Goal: Navigation & Orientation: Understand site structure

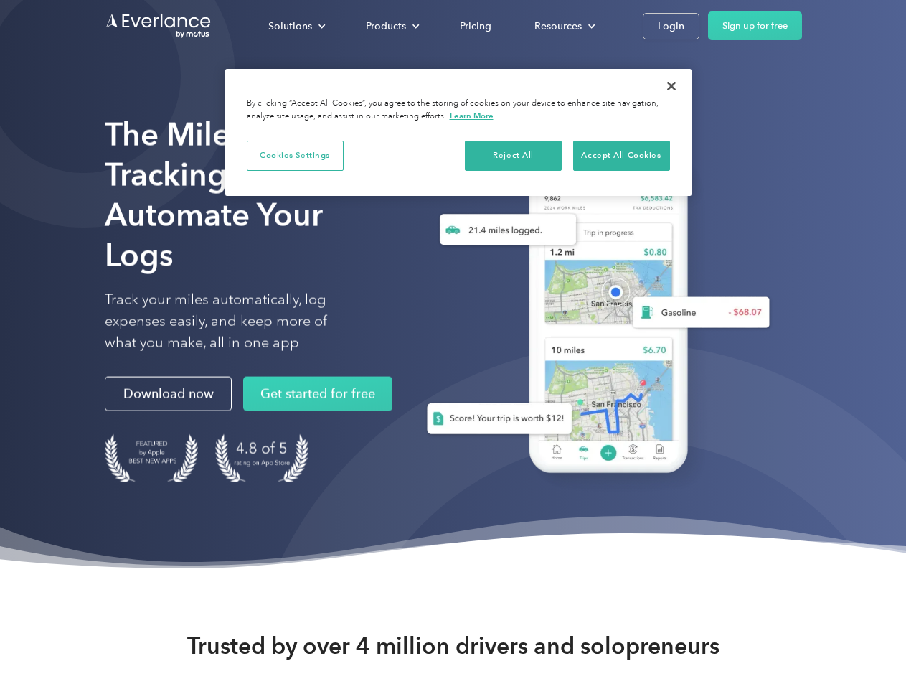
click at [296, 26] on div "Solutions" at bounding box center [290, 26] width 44 height 18
click at [391, 26] on div "Products" at bounding box center [386, 26] width 40 height 18
click at [563, 26] on div "Resources" at bounding box center [557, 26] width 47 height 18
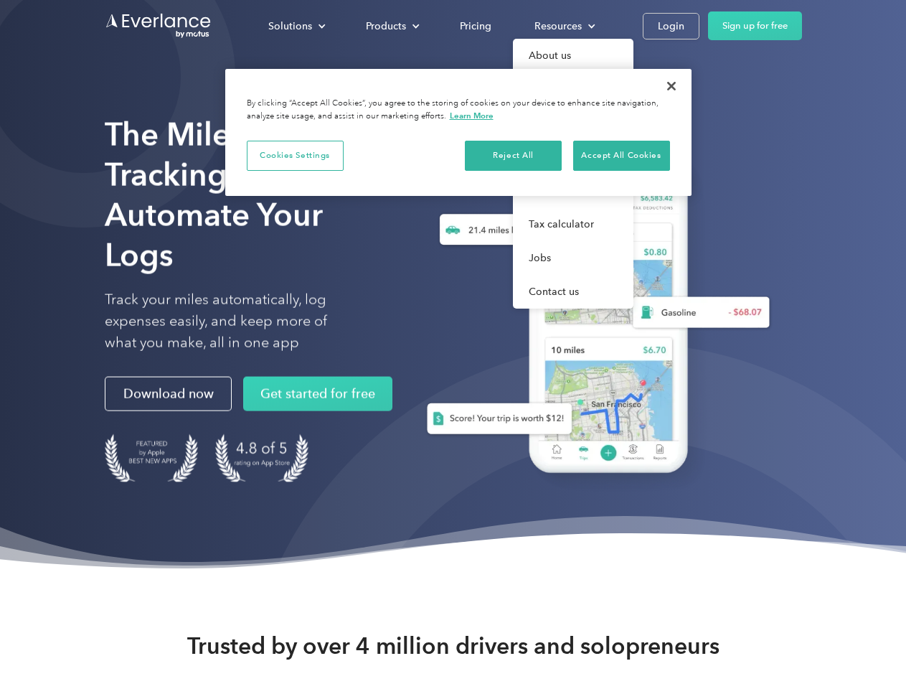
click at [295, 155] on button "Cookies Settings" at bounding box center [295, 156] width 97 height 30
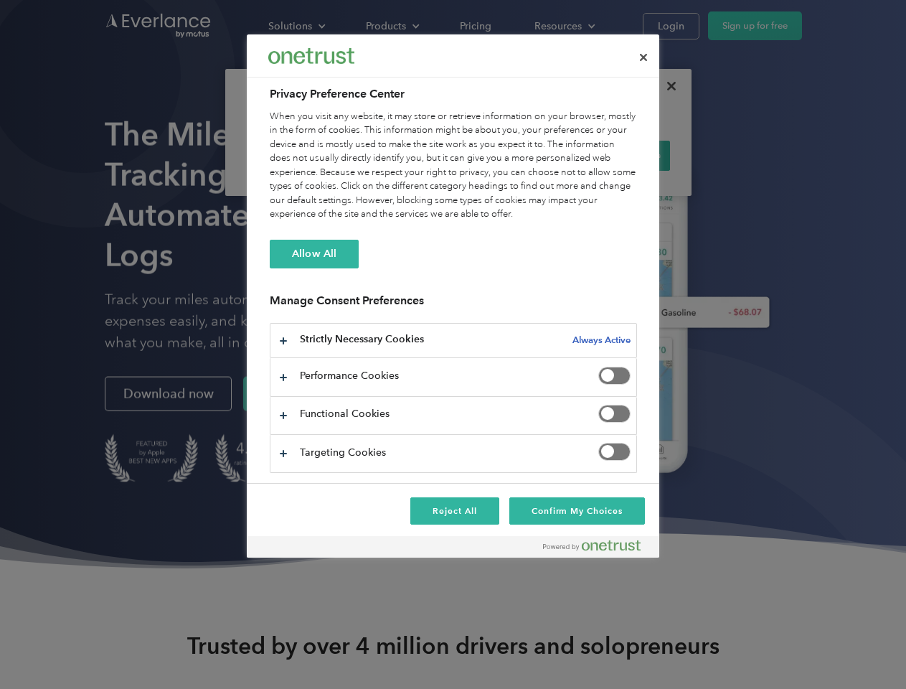
click at [514, 155] on div "When you visit any website, it may store or retrieve information on your browse…" at bounding box center [453, 166] width 367 height 112
click at [621, 155] on div "When you visit any website, it may store or retrieve information on your browse…" at bounding box center [453, 166] width 367 height 112
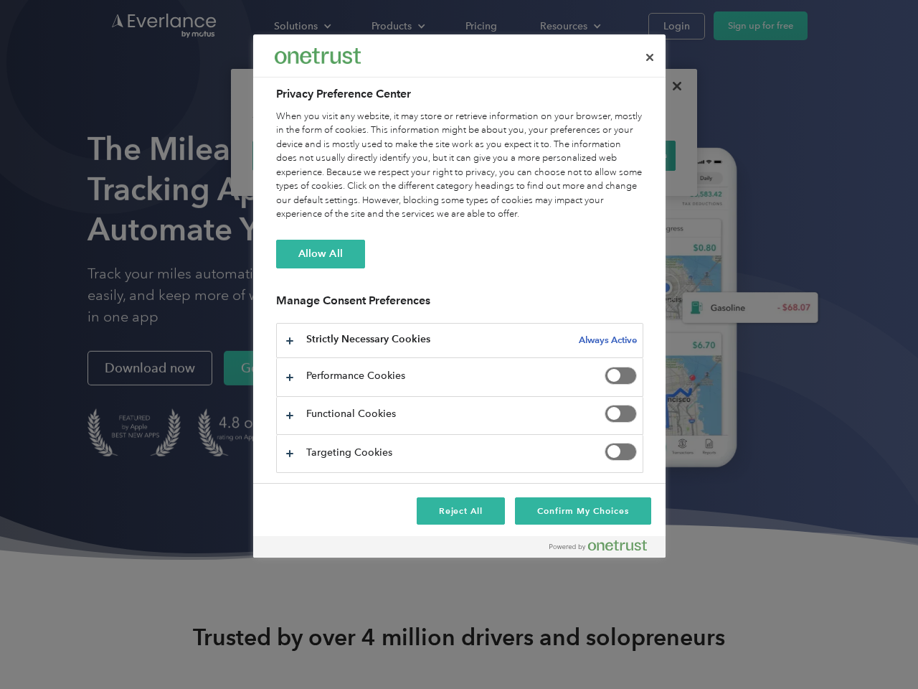
click at [671, 86] on div at bounding box center [459, 344] width 918 height 689
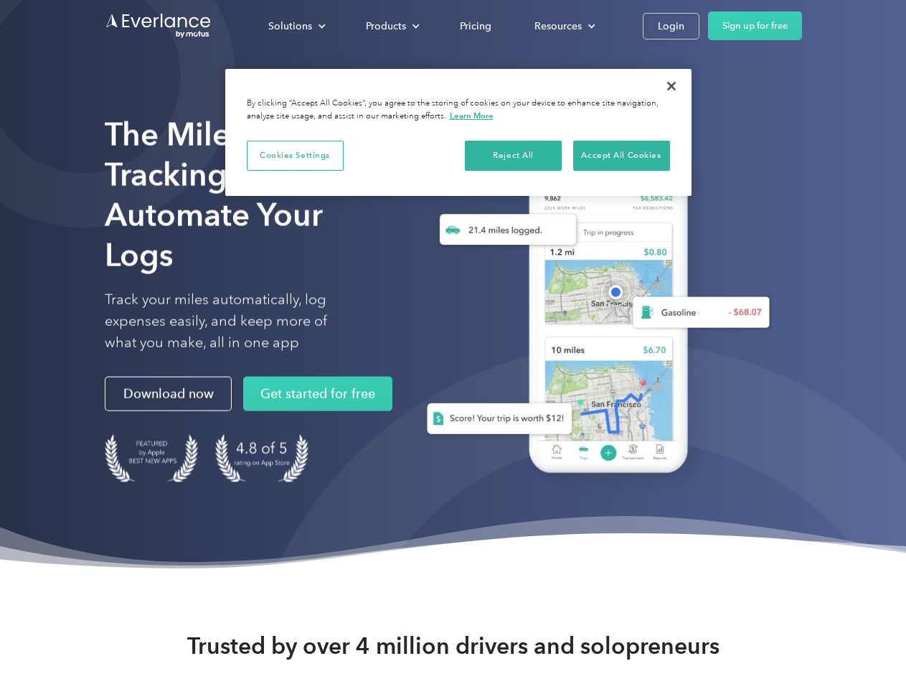
click at [296, 26] on div "Solutions" at bounding box center [290, 26] width 44 height 18
click at [391, 26] on div "Products" at bounding box center [386, 26] width 40 height 18
click at [563, 26] on div "Resources" at bounding box center [557, 26] width 47 height 18
click at [295, 155] on button "Cookies Settings" at bounding box center [295, 156] width 97 height 30
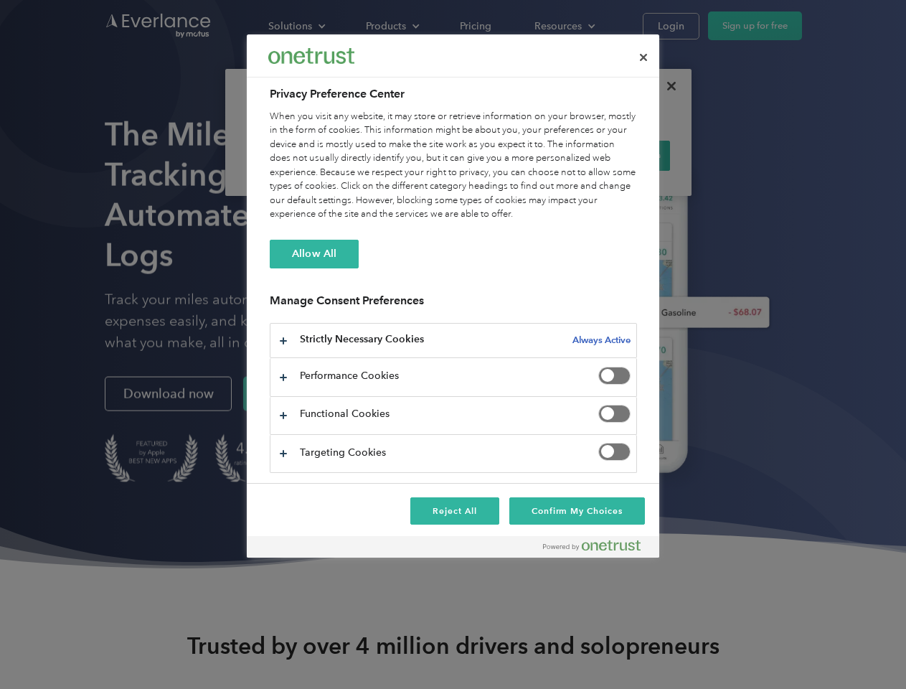
click at [514, 155] on div "When you visit any website, it may store or retrieve information on your browse…" at bounding box center [453, 166] width 367 height 112
click at [621, 155] on div "When you visit any website, it may store or retrieve information on your browse…" at bounding box center [453, 166] width 367 height 112
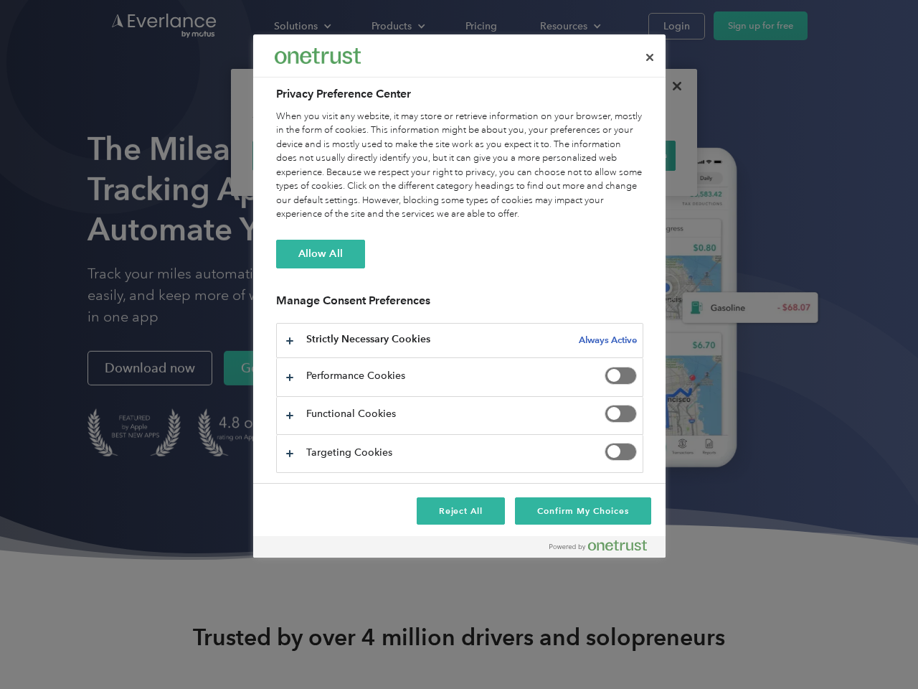
click at [671, 86] on div at bounding box center [459, 344] width 918 height 689
